Goal: Use online tool/utility: Utilize a website feature to perform a specific function

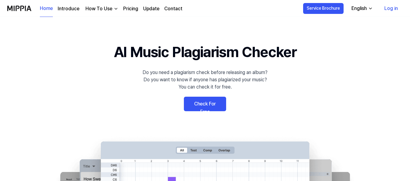
click at [206, 106] on link "Check For Free" at bounding box center [205, 104] width 42 height 14
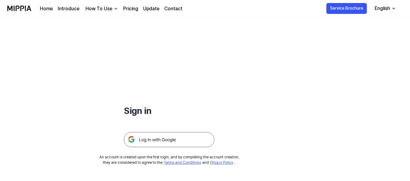
click at [152, 139] on img at bounding box center [169, 139] width 91 height 15
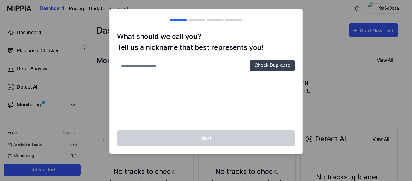
click at [129, 65] on input "text" at bounding box center [182, 66] width 130 height 12
type input "******"
click at [266, 64] on button "Check Duplicate" at bounding box center [272, 65] width 45 height 11
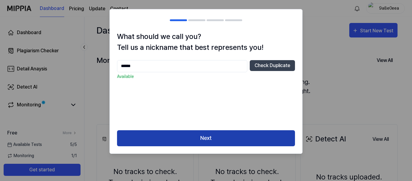
click at [214, 139] on button "Next" at bounding box center [206, 138] width 178 height 16
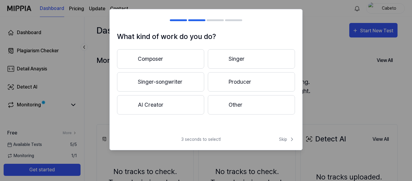
click at [223, 57] on div at bounding box center [220, 58] width 7 height 7
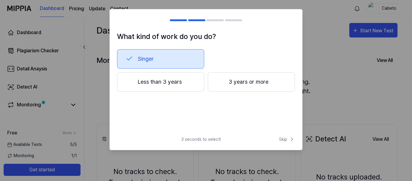
click at [149, 61] on button "Singer" at bounding box center [160, 58] width 87 height 19
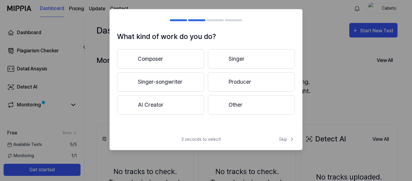
click at [165, 54] on button "Composer" at bounding box center [160, 58] width 87 height 19
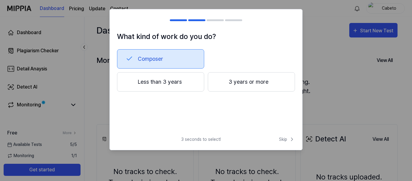
click at [232, 79] on button "3 years or more" at bounding box center [251, 81] width 87 height 19
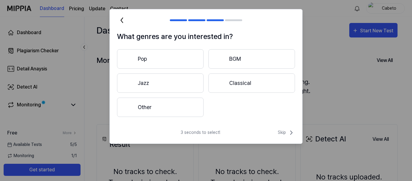
click at [159, 62] on button "Pop" at bounding box center [160, 58] width 87 height 19
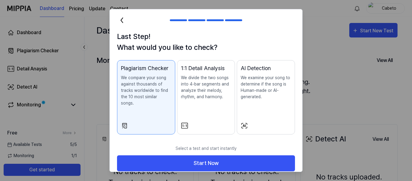
click at [150, 95] on p "We compare your song against thousands of tracks worldwide to find the 10 most …" at bounding box center [146, 91] width 50 height 32
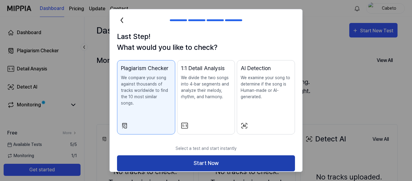
click at [190, 155] on button "Start Now" at bounding box center [206, 163] width 178 height 16
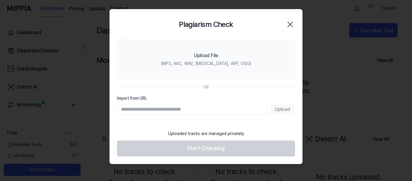
click at [285, 110] on div "Upload" at bounding box center [206, 109] width 178 height 11
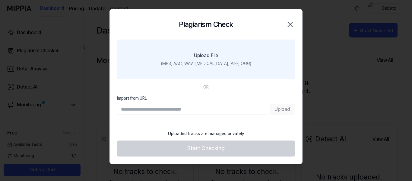
click at [201, 69] on label "Upload File (MP3, AAC, WAV, FLAC, AIFF, OGG)" at bounding box center [206, 60] width 178 height 40
click at [0, 0] on input "Upload File (MP3, AAC, WAV, FLAC, AIFF, OGG)" at bounding box center [0, 0] width 0 height 0
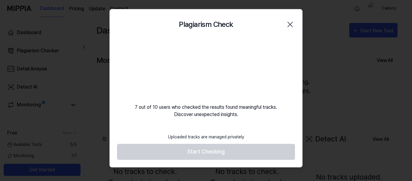
click at [217, 154] on footer "Uploaded tracks are managed privately Start Checking" at bounding box center [206, 145] width 178 height 30
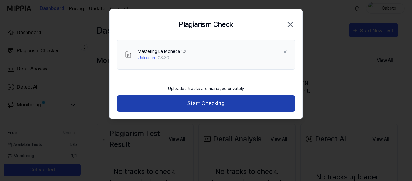
click at [201, 103] on button "Start Checking" at bounding box center [206, 103] width 178 height 16
